Goal: Browse casually

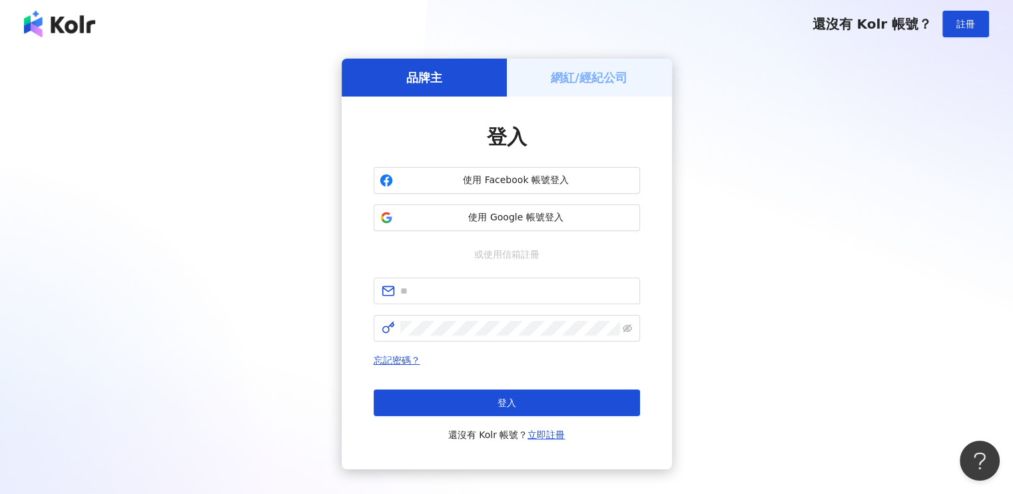
click at [607, 81] on h5 "網紅/經紀公司" at bounding box center [589, 77] width 77 height 17
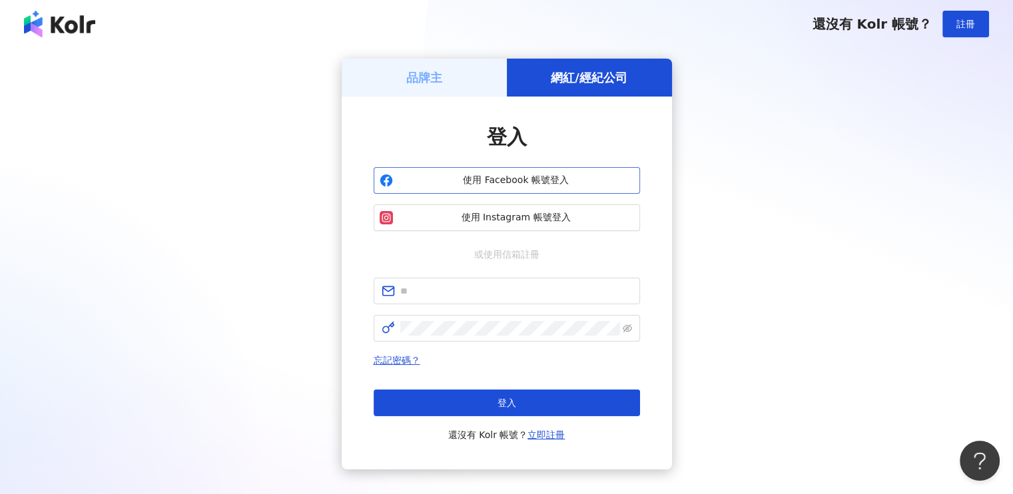
click at [531, 182] on span "使用 Facebook 帳號登入" at bounding box center [516, 180] width 236 height 13
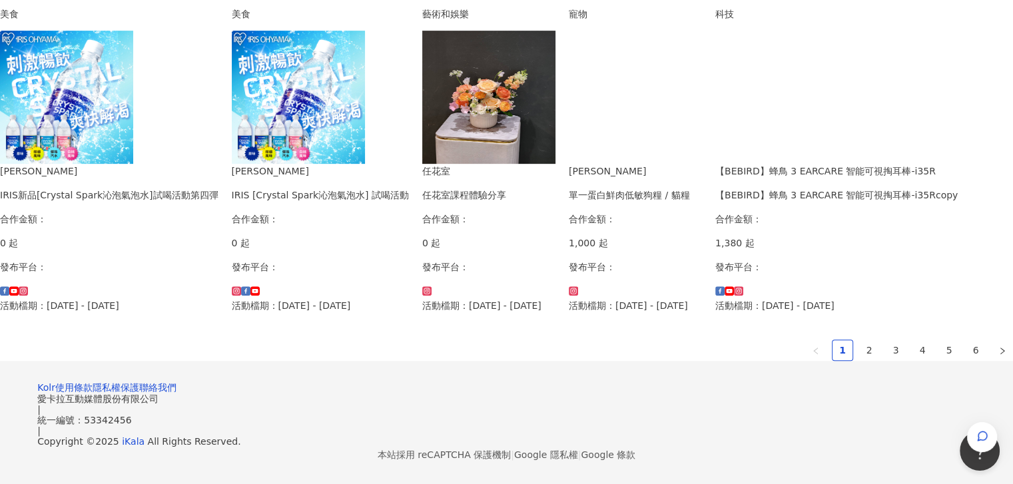
scroll to position [920, 0]
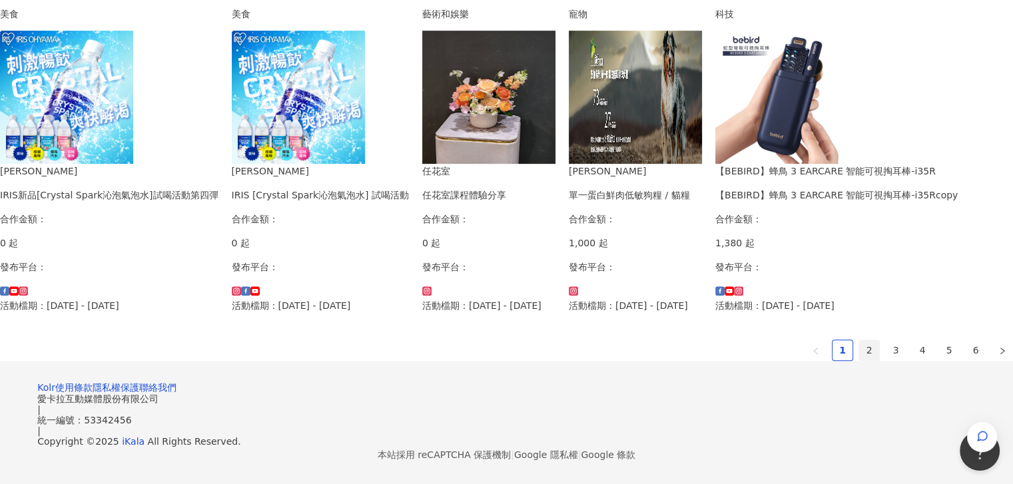
click at [859, 340] on link "2" at bounding box center [869, 350] width 20 height 20
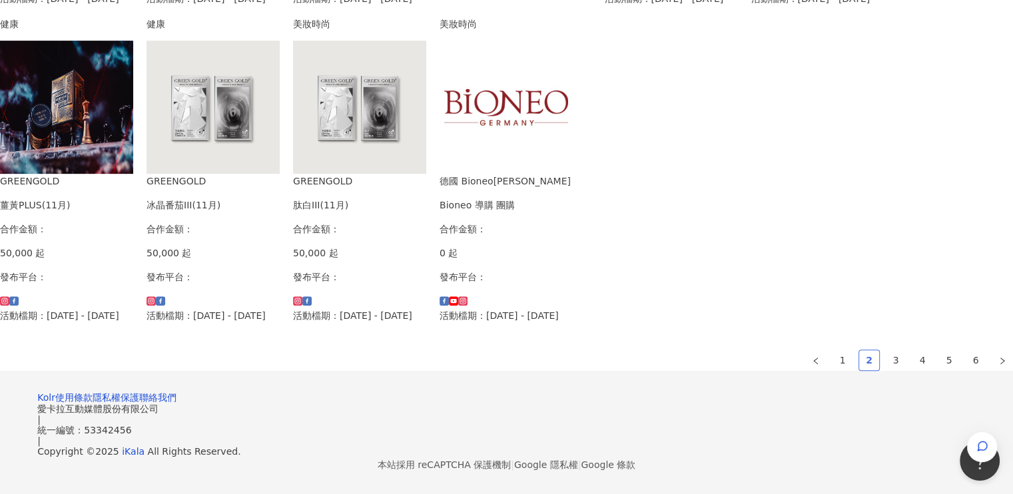
scroll to position [799, 0]
click at [886, 370] on link "3" at bounding box center [896, 360] width 20 height 20
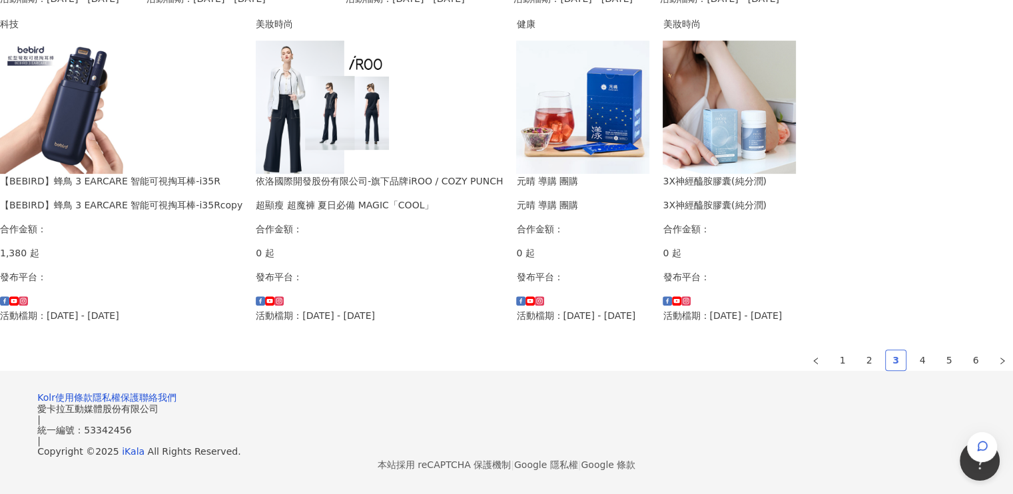
scroll to position [910, 0]
click at [912, 350] on link "4" at bounding box center [922, 360] width 20 height 20
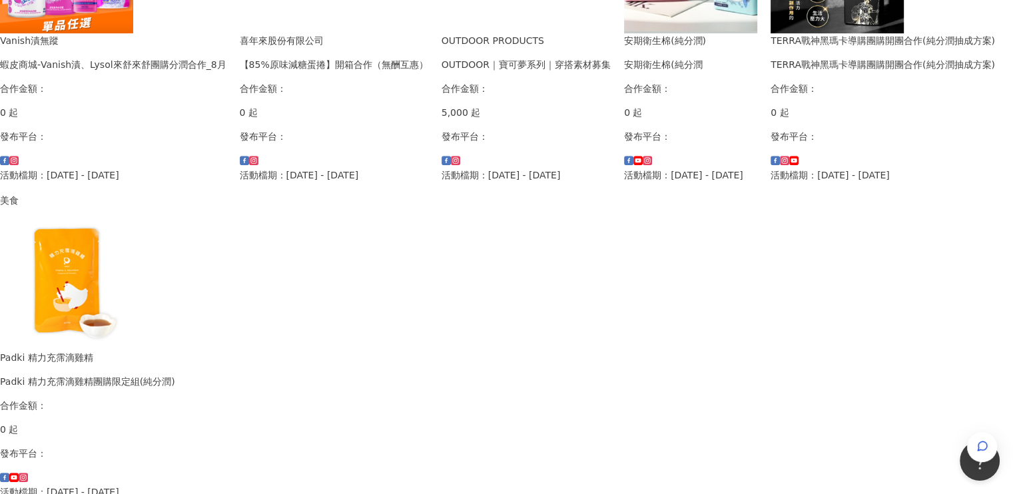
scroll to position [799, 0]
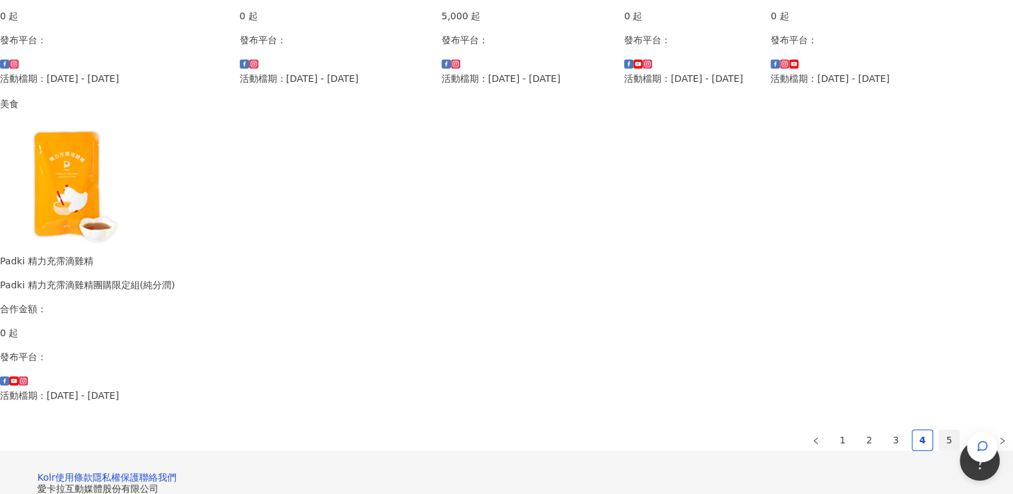
click at [939, 430] on link "5" at bounding box center [949, 440] width 20 height 20
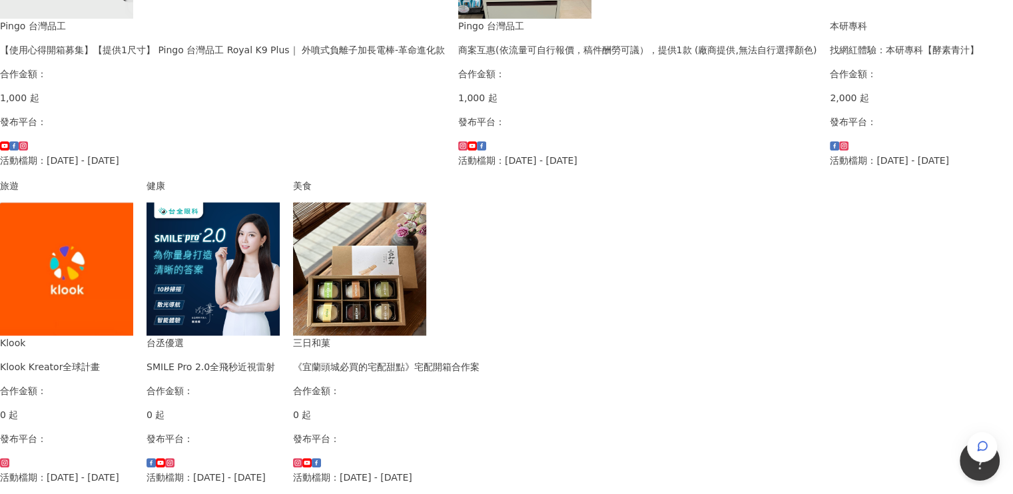
scroll to position [733, 0]
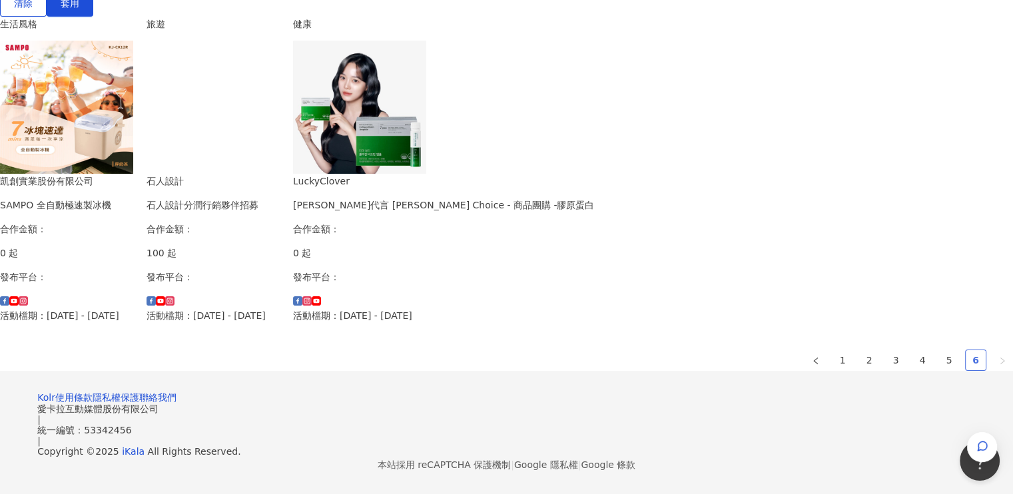
scroll to position [0, 0]
